Goal: Transaction & Acquisition: Purchase product/service

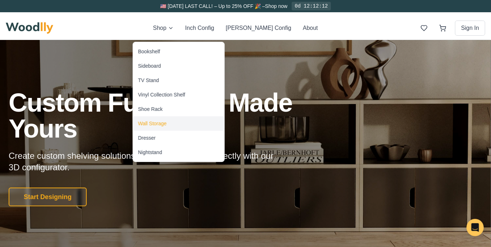
click at [167, 127] on div "Wall Storage" at bounding box center [152, 123] width 29 height 7
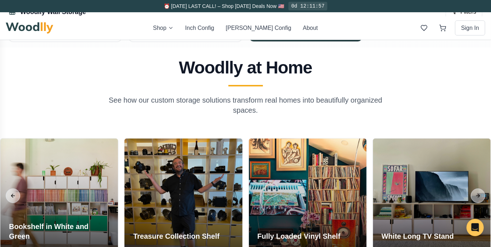
scroll to position [508, 0]
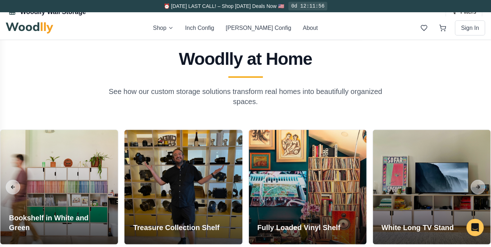
click at [295, 26] on button "Open Inch Configurator" at bounding box center [305, 17] width 97 height 18
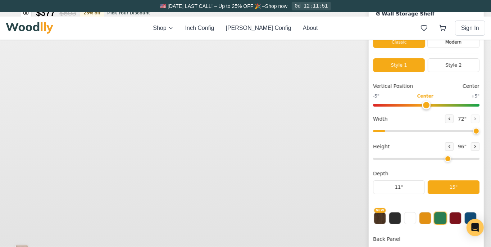
type input "72"
type input "6"
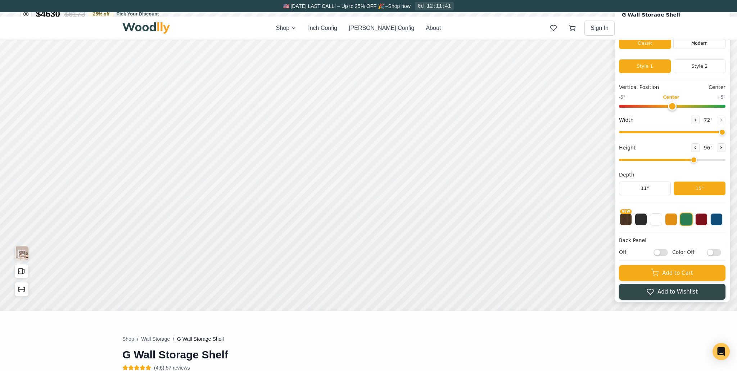
scroll to position [39, 0]
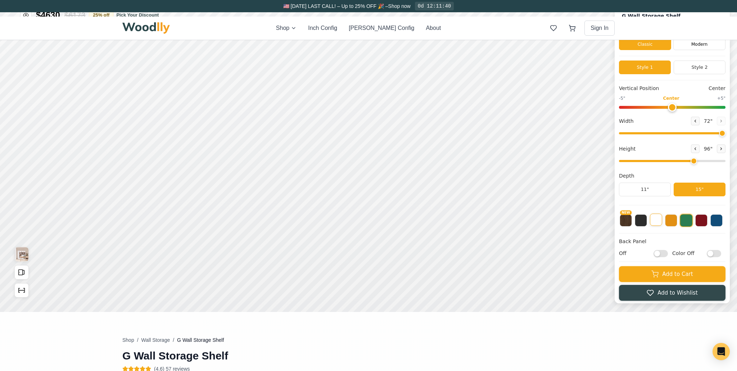
click at [491, 226] on button at bounding box center [656, 219] width 12 height 12
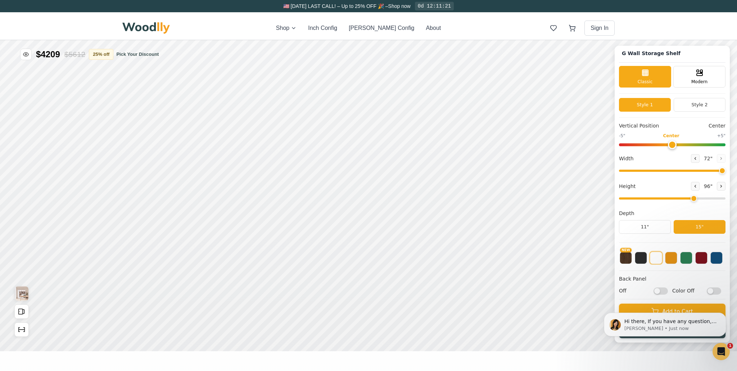
scroll to position [0, 0]
click at [491, 156] on icon at bounding box center [695, 158] width 4 height 4
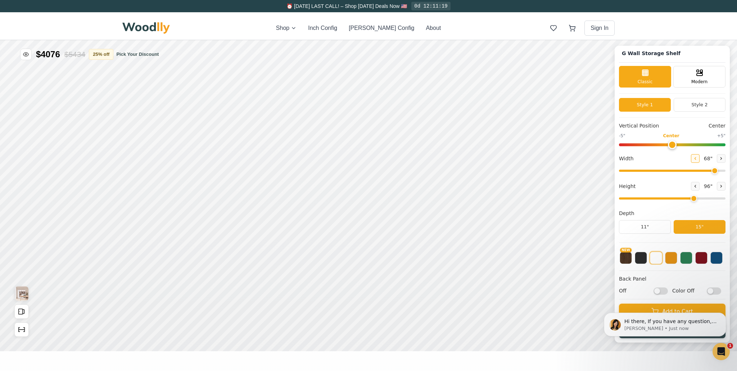
click at [491, 156] on icon at bounding box center [695, 158] width 4 height 4
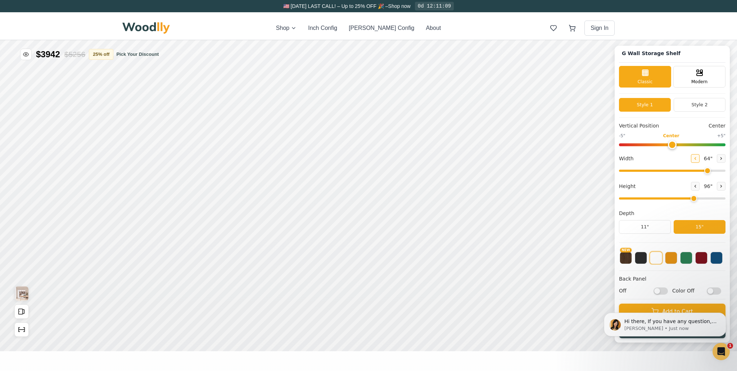
type input "63"
click at [491, 246] on div "Hi there, If you have any question, we are right here for you. 😊 [PERSON_NAME] …" at bounding box center [665, 291] width 132 height 90
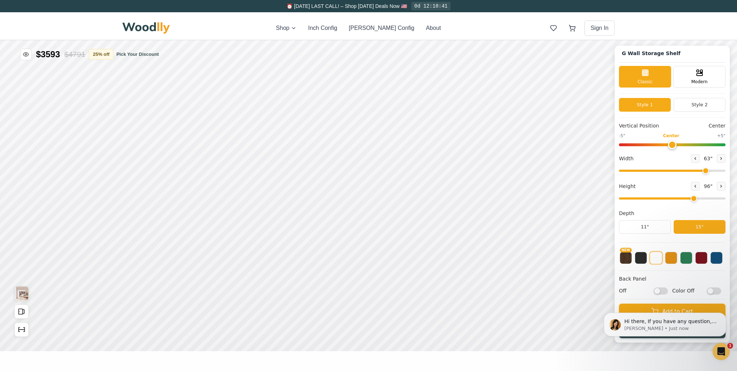
click at [491, 246] on div "Hi there, If you have any question, we are right here for you. 😊 [PERSON_NAME] …" at bounding box center [665, 291] width 132 height 90
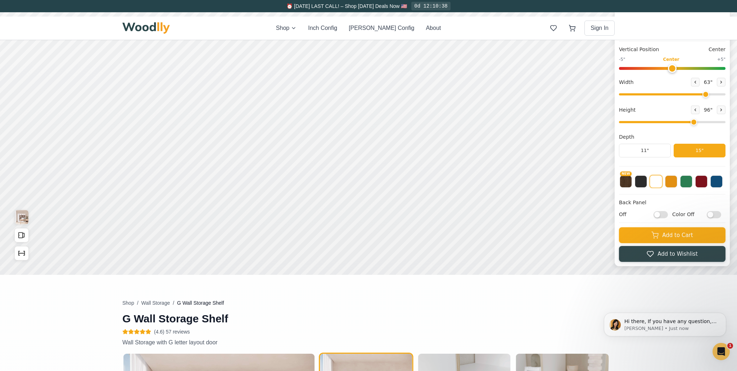
scroll to position [77, 0]
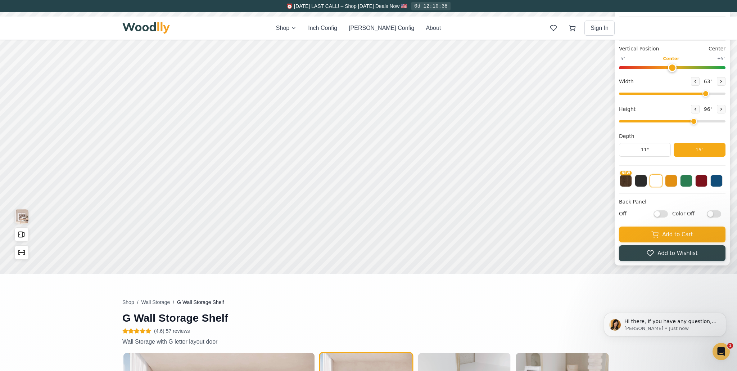
click at [491, 212] on input "Off" at bounding box center [660, 213] width 14 height 7
checkbox input "true"
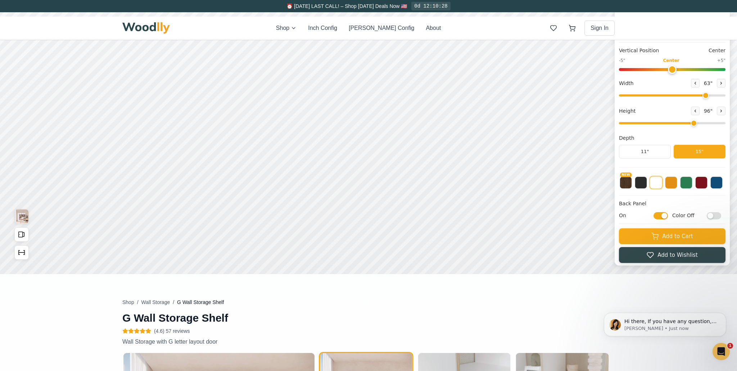
click at [491, 219] on input "Color Off" at bounding box center [714, 215] width 14 height 7
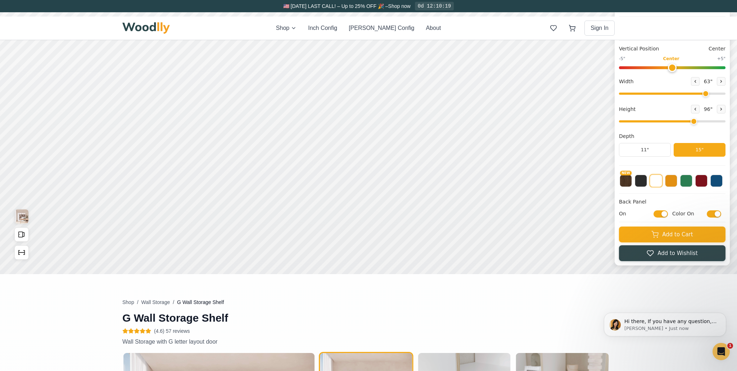
click at [491, 223] on div "G Wall Storage Shelf Classic Modern Style 1 Style 2 Vertical Position Center -5…" at bounding box center [672, 117] width 115 height 296
click at [491, 213] on input "Color On" at bounding box center [714, 213] width 14 height 7
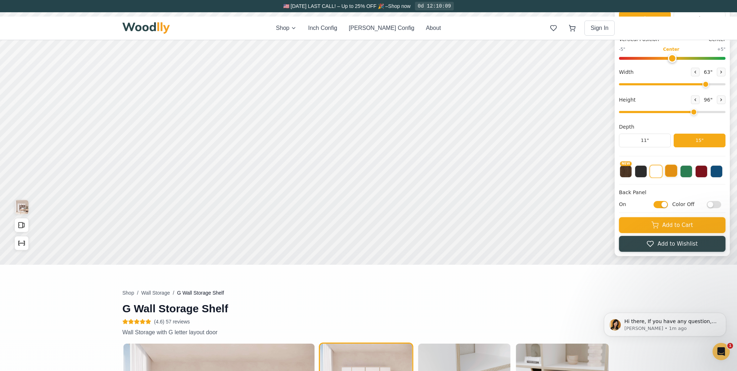
scroll to position [86, 0]
click at [491, 206] on input "Color Off" at bounding box center [714, 204] width 14 height 7
checkbox input "true"
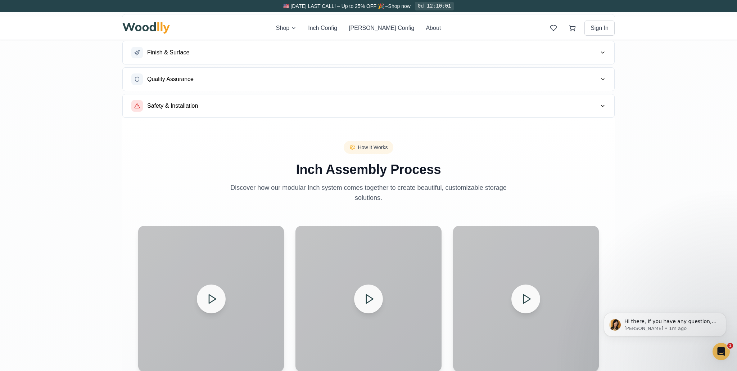
scroll to position [651, 0]
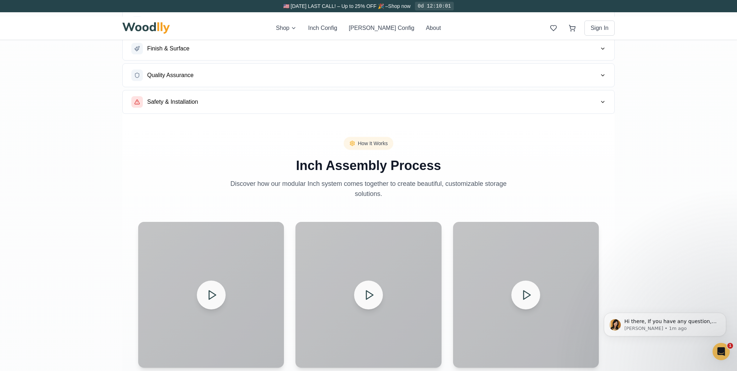
click at [210, 26] on span "Materials & Construction" at bounding box center [178, 22] width 63 height 9
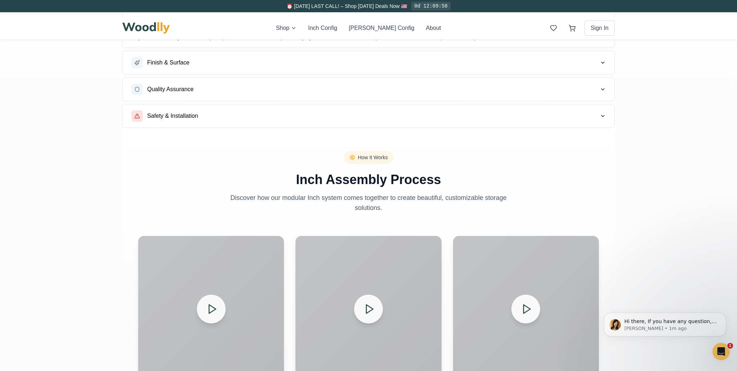
click at [491, 74] on button "Finish & Surface" at bounding box center [368, 62] width 491 height 23
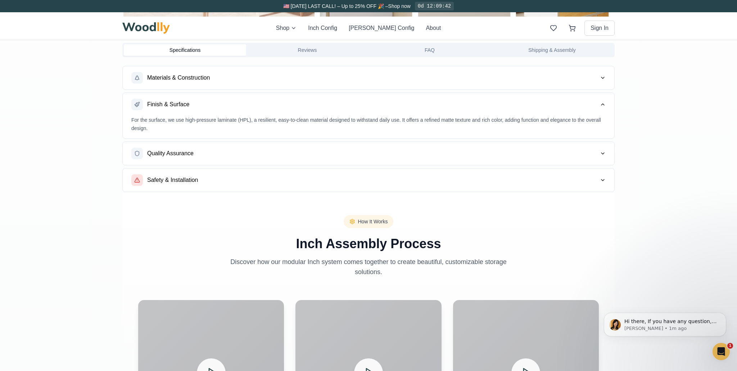
scroll to position [602, 0]
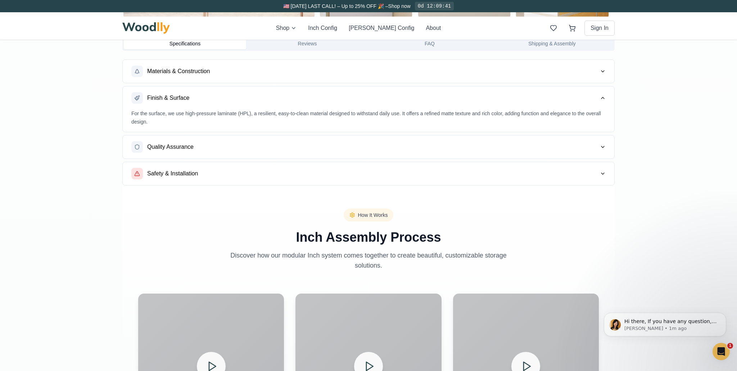
click at [194, 151] on span "Quality Assurance" at bounding box center [170, 146] width 46 height 9
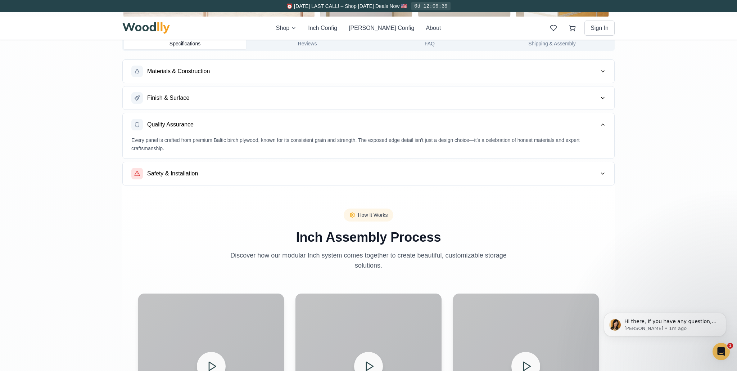
click at [200, 76] on span "Materials & Construction" at bounding box center [178, 71] width 63 height 9
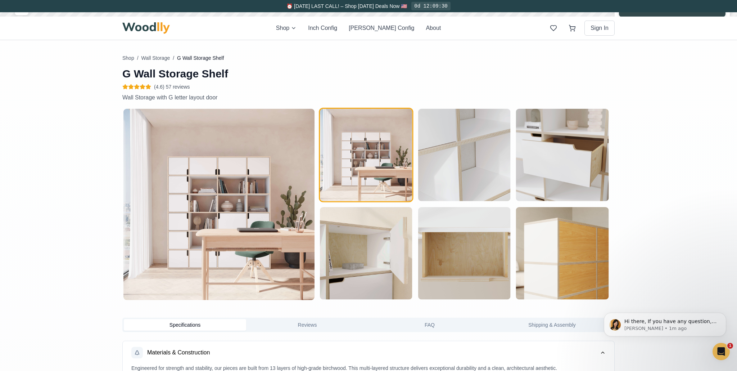
scroll to position [321, 0]
click at [478, 194] on img "button" at bounding box center [464, 155] width 92 height 92
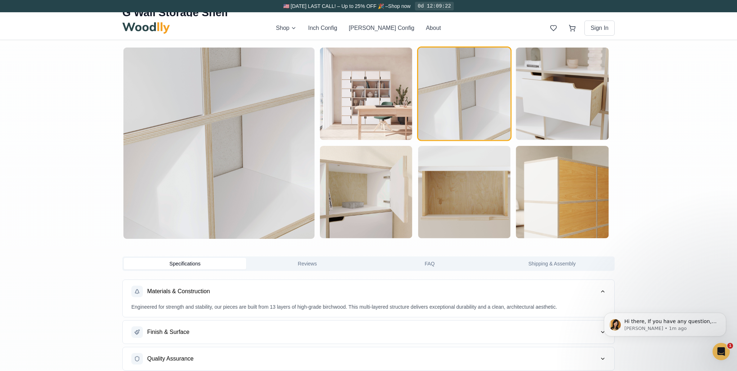
scroll to position [380, 0]
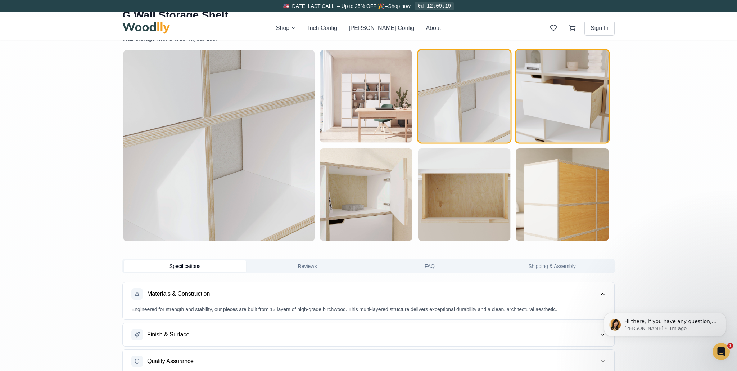
click at [491, 142] on img "button" at bounding box center [562, 96] width 92 height 92
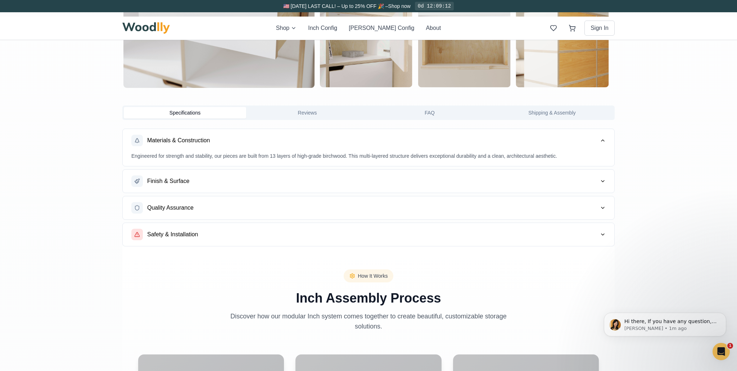
scroll to position [534, 0]
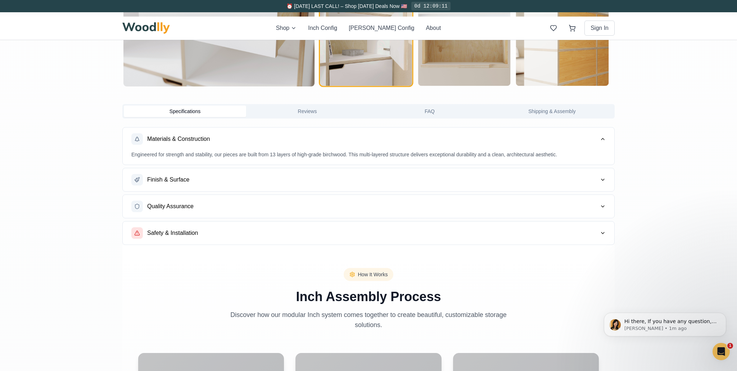
click at [358, 86] on img "button" at bounding box center [366, 40] width 92 height 92
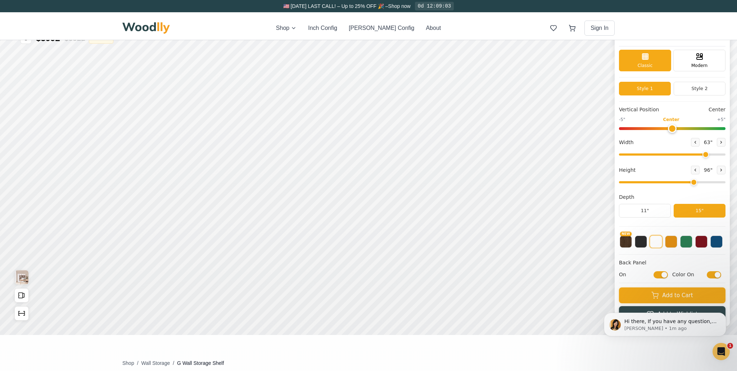
scroll to position [0, 0]
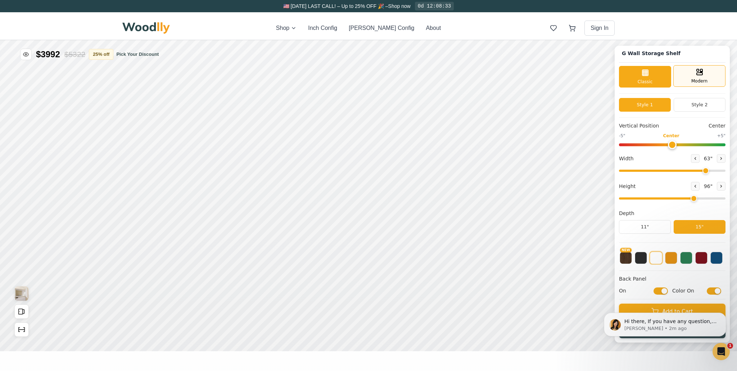
click at [491, 78] on span "Modern" at bounding box center [699, 81] width 16 height 6
click at [491, 68] on div "Classic" at bounding box center [645, 76] width 52 height 22
click at [491, 184] on icon at bounding box center [695, 186] width 4 height 4
click at [491, 182] on button at bounding box center [721, 186] width 9 height 9
click at [491, 184] on icon at bounding box center [695, 186] width 4 height 4
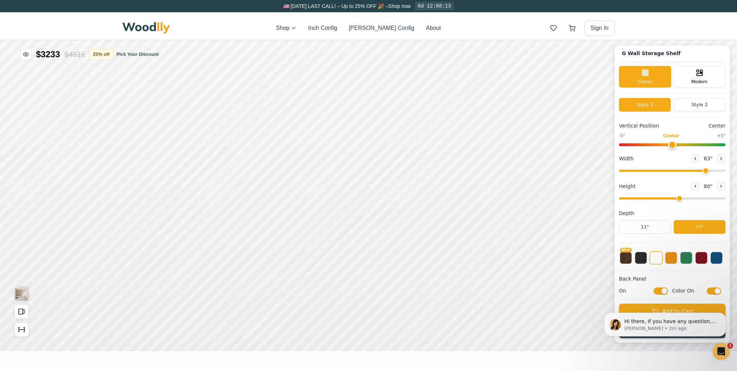
scroll to position [5, 0]
click at [491, 246] on button "Dismiss notification" at bounding box center [723, 314] width 9 height 9
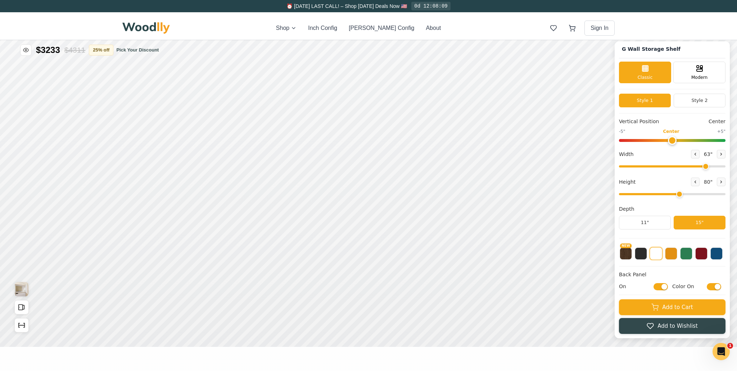
scroll to position [1, 0]
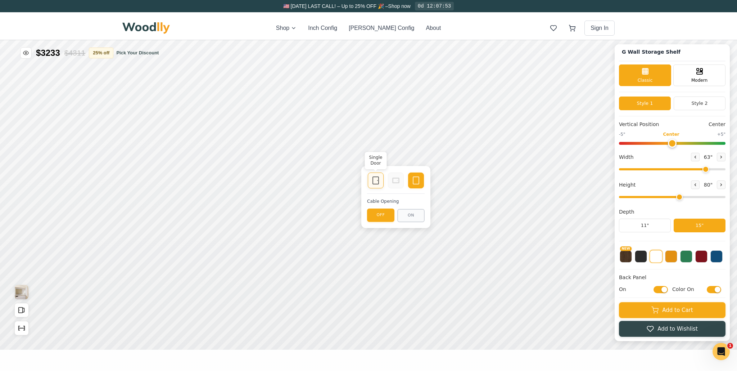
click at [376, 182] on icon at bounding box center [375, 180] width 9 height 9
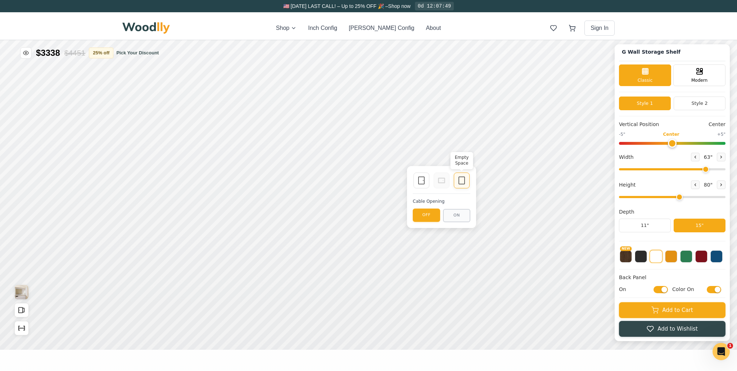
click at [459, 181] on icon at bounding box center [461, 180] width 9 height 9
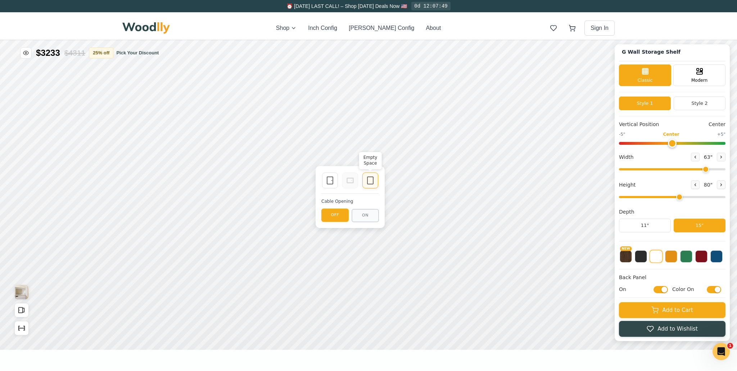
click at [374, 182] on icon at bounding box center [370, 180] width 9 height 9
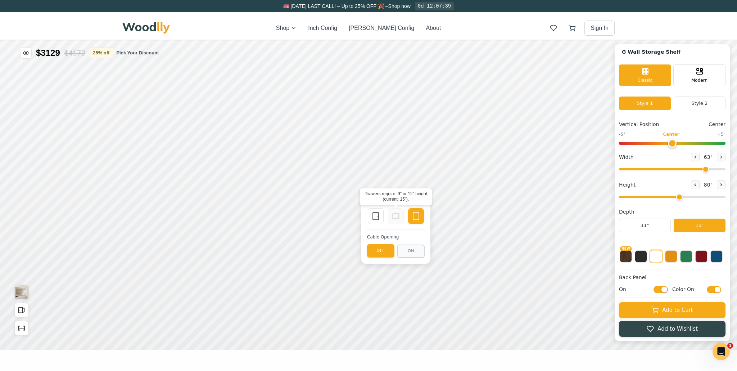
click at [396, 216] on icon at bounding box center [395, 216] width 9 height 9
click at [491, 187] on icon at bounding box center [721, 184] width 4 height 4
type input "6"
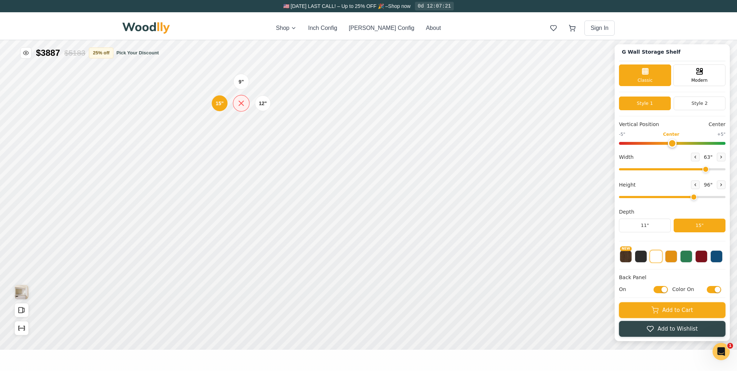
click at [241, 102] on icon at bounding box center [241, 103] width 9 height 9
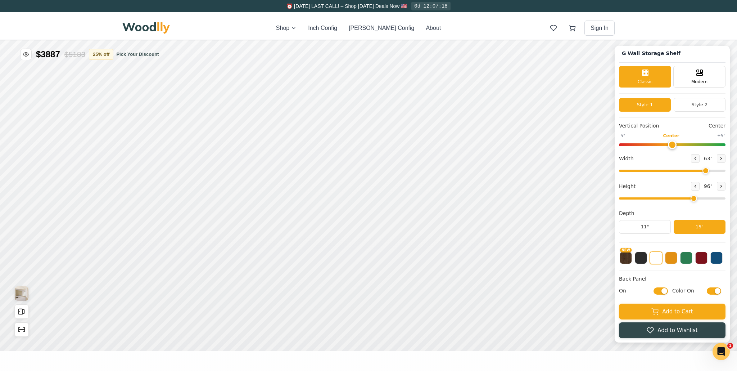
click at [491, 198] on input "range" at bounding box center [672, 198] width 106 height 2
click at [491, 156] on icon at bounding box center [695, 158] width 4 height 4
type input "61"
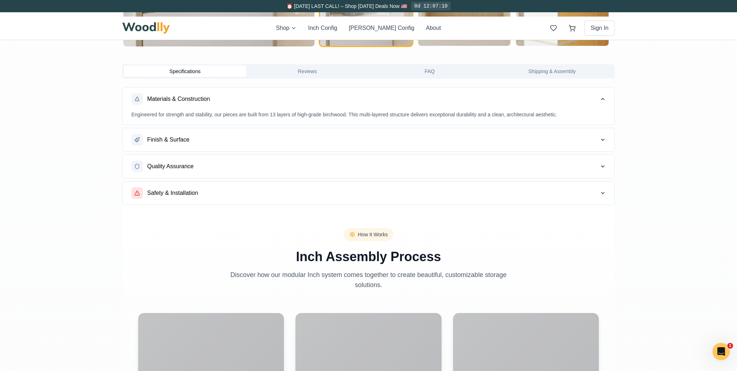
scroll to position [588, 0]
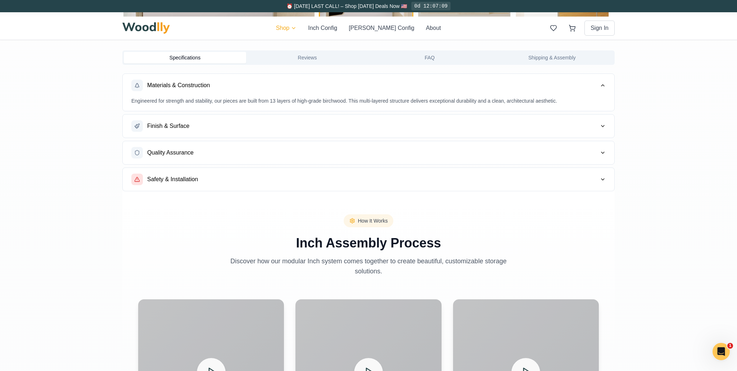
click at [279, 36] on html "⏰ [DATE] LAST CALL! – Shop [DATE] Deals Now 🇺🇸 0d 12:07:09 Shop Inch Config [PE…" at bounding box center [368, 297] width 737 height 1771
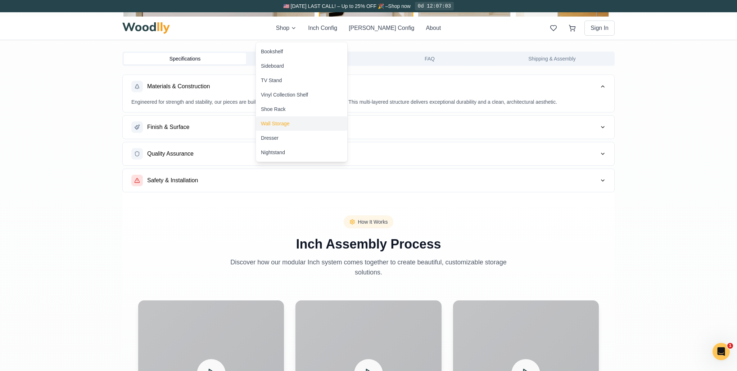
click at [290, 127] on div "Wall Storage" at bounding box center [275, 123] width 29 height 7
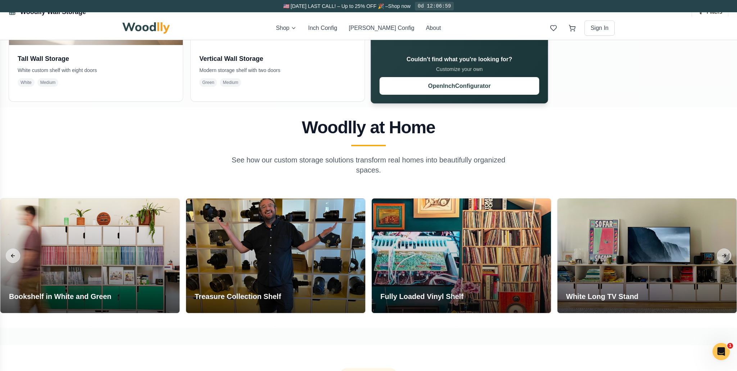
scroll to position [568, 0]
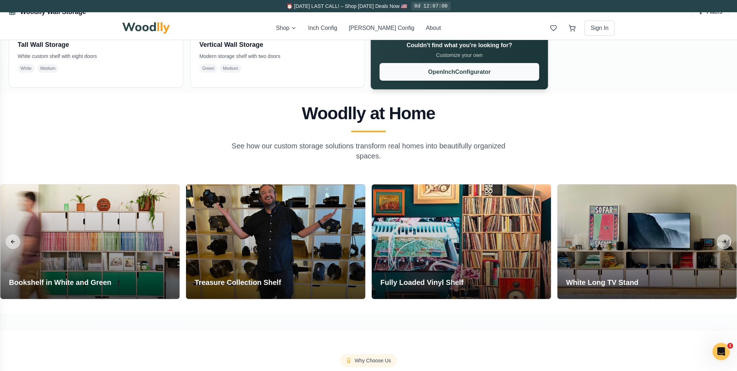
click at [462, 81] on button "Open Inch Configurator" at bounding box center [460, 72] width 160 height 18
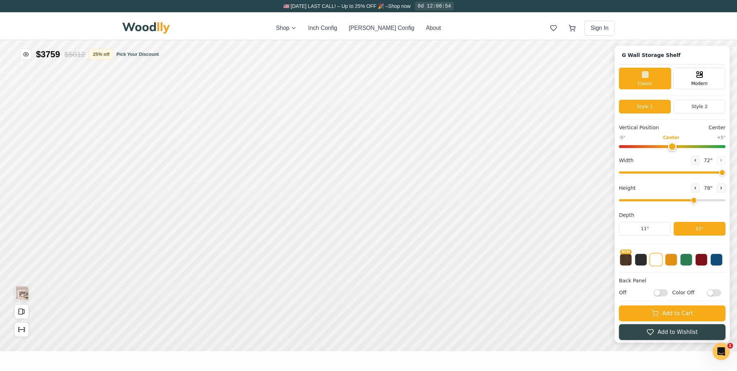
type input "72"
type input "6"
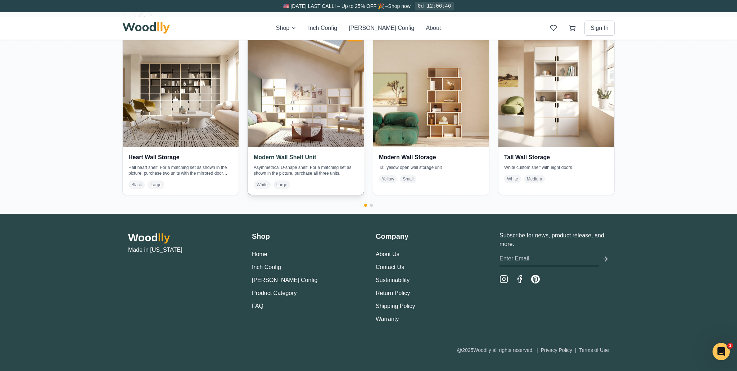
scroll to position [1610, 0]
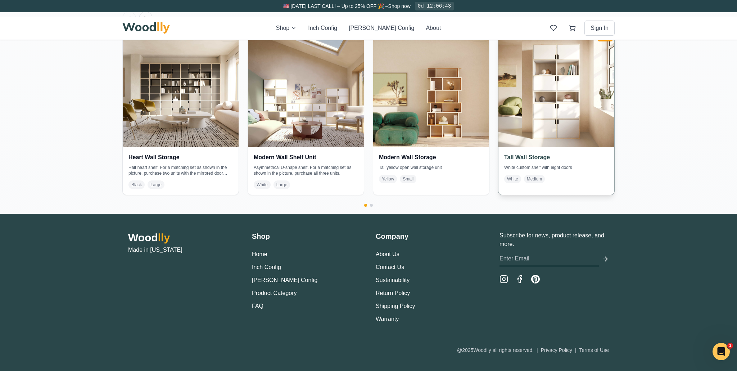
click at [491, 150] on img at bounding box center [556, 89] width 122 height 122
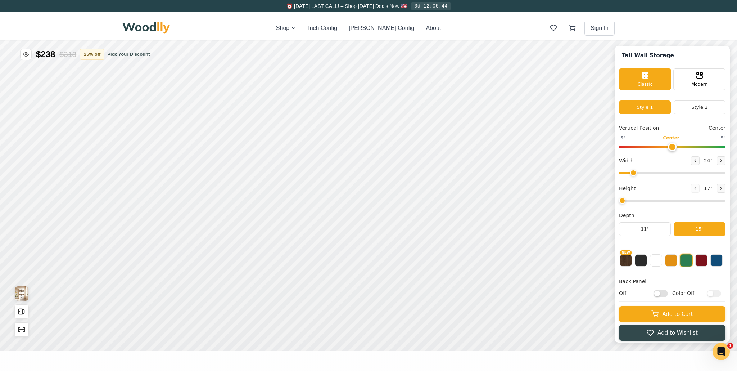
type input "36"
type input "6"
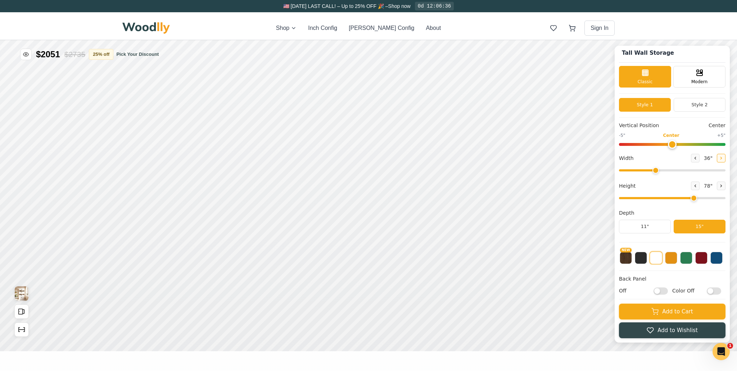
click at [491, 159] on button at bounding box center [721, 158] width 9 height 9
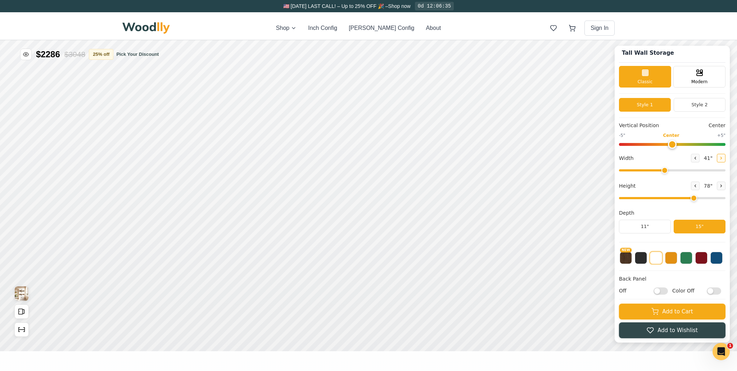
click at [491, 159] on button at bounding box center [721, 158] width 9 height 9
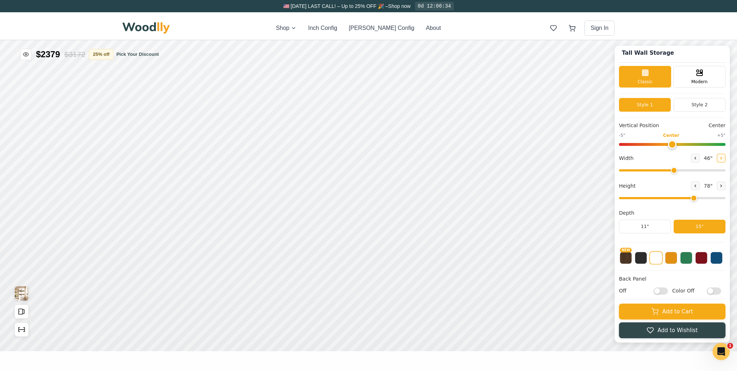
click at [491, 159] on button at bounding box center [721, 158] width 9 height 9
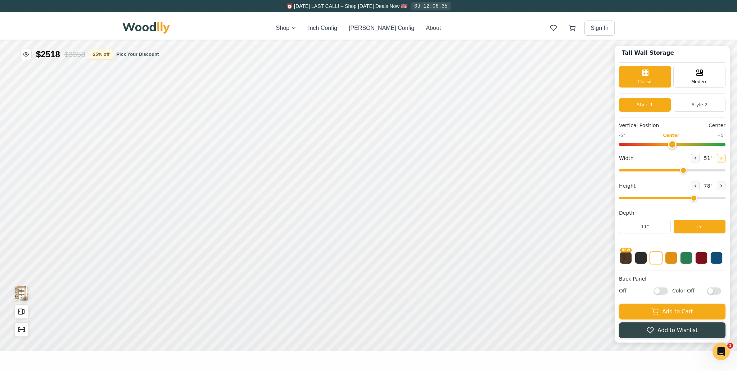
click at [491, 159] on button at bounding box center [721, 158] width 9 height 9
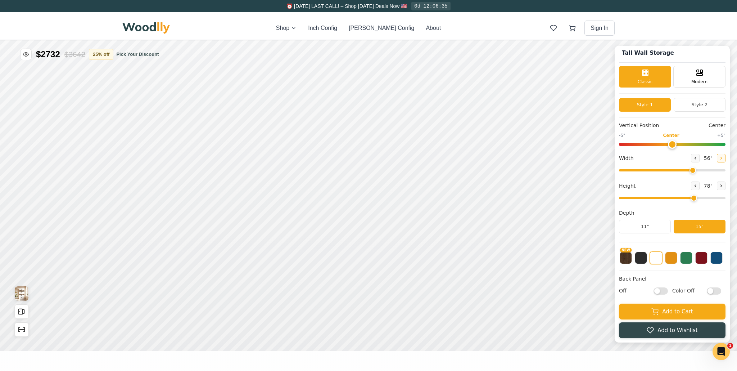
click at [491, 159] on button at bounding box center [721, 158] width 9 height 9
click at [491, 157] on icon at bounding box center [721, 158] width 4 height 4
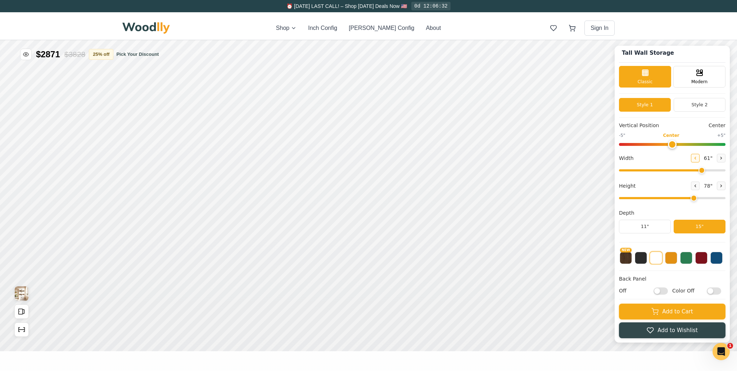
click at [491, 157] on button at bounding box center [695, 158] width 9 height 9
type input "60"
click at [491, 188] on icon at bounding box center [721, 185] width 4 height 4
type input "7"
click at [395, 207] on icon at bounding box center [395, 207] width 9 height 9
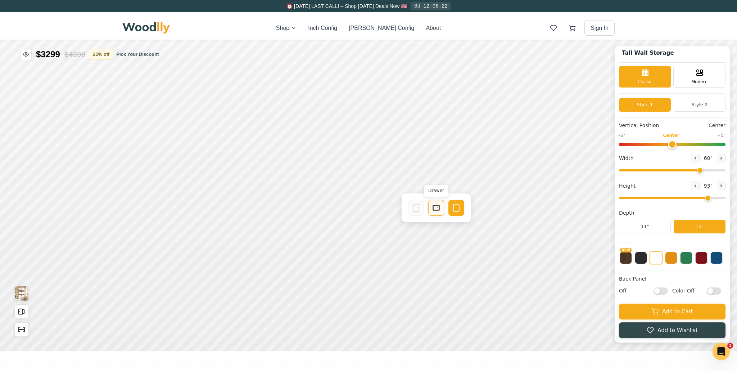
click at [432, 204] on icon at bounding box center [436, 207] width 9 height 9
click at [352, 208] on rect at bounding box center [355, 207] width 6 height 5
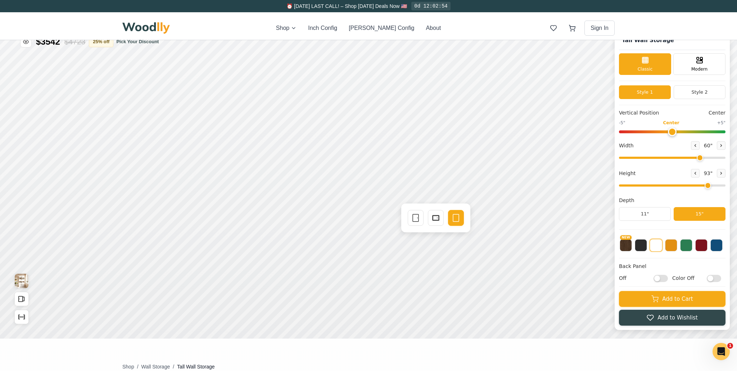
scroll to position [14, 0]
